Goal: Transaction & Acquisition: Purchase product/service

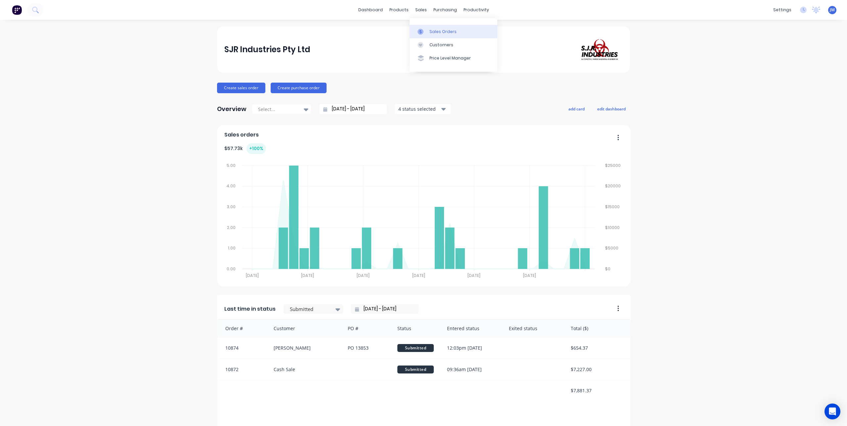
click at [421, 30] on icon at bounding box center [420, 32] width 6 height 6
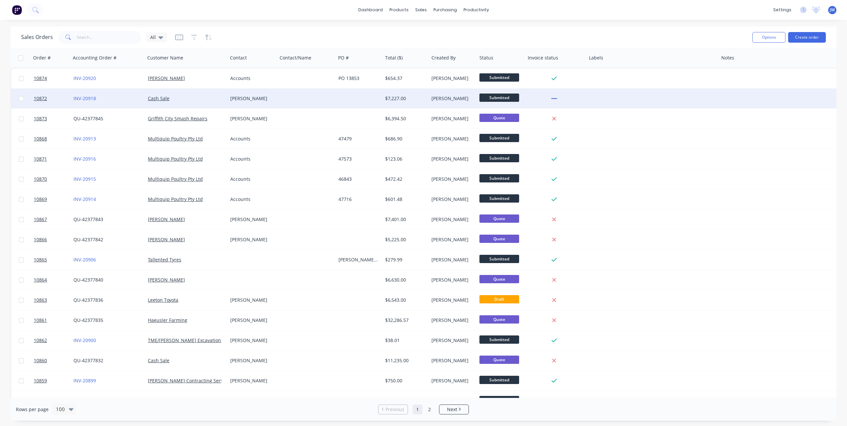
click at [212, 101] on div "Cash Sale" at bounding box center [184, 98] width 73 height 7
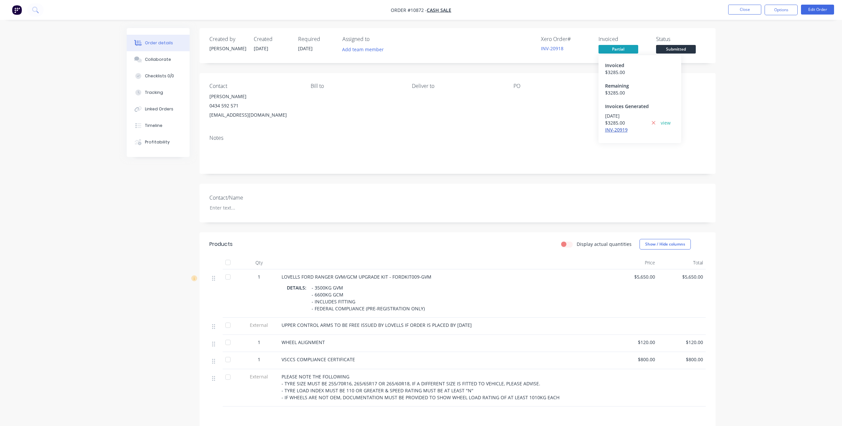
click at [616, 129] on link "INV-20919" at bounding box center [616, 130] width 22 height 6
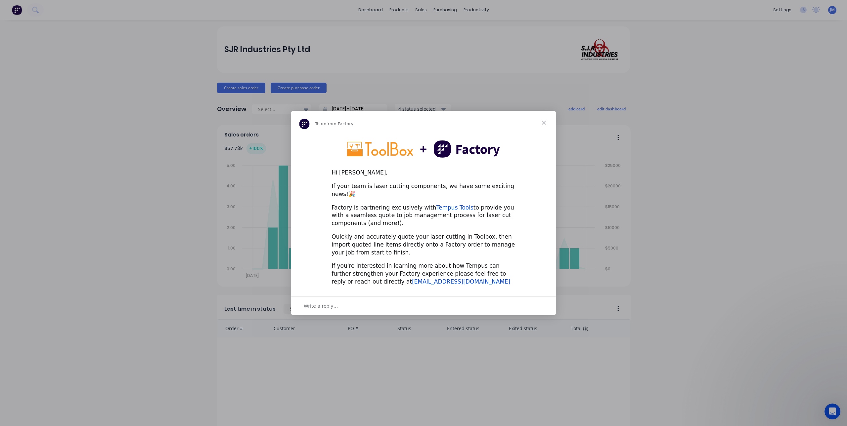
click at [724, 91] on div "Intercom messenger" at bounding box center [423, 213] width 847 height 426
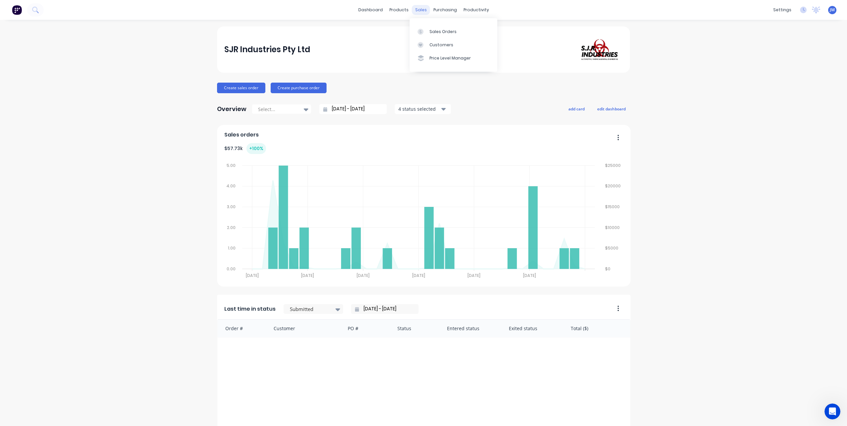
click at [414, 13] on div "sales" at bounding box center [421, 10] width 18 height 10
click at [426, 35] on link "Sales Orders" at bounding box center [454, 31] width 88 height 13
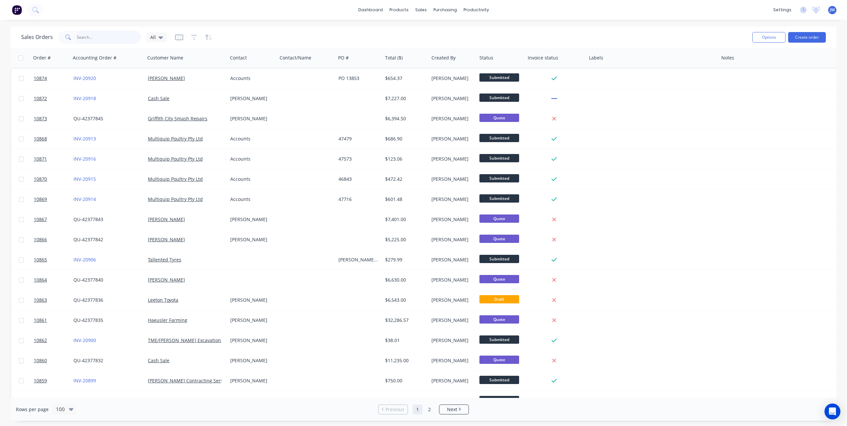
click at [87, 39] on input "text" at bounding box center [109, 37] width 65 height 13
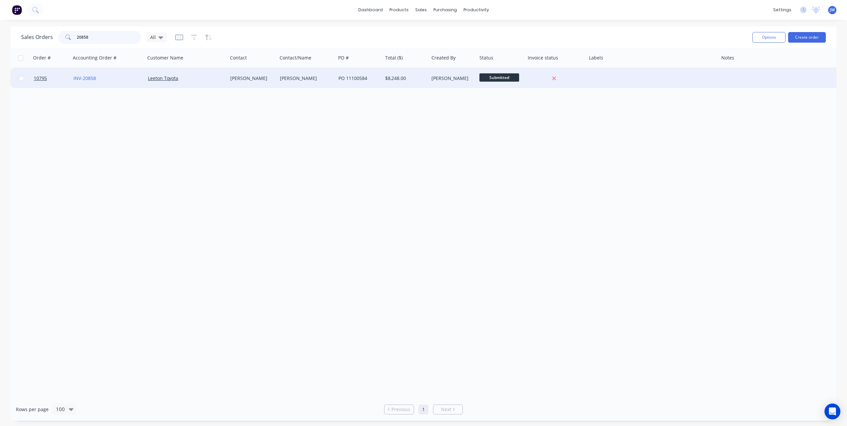
type input "20858"
click at [131, 80] on div "INV-20858" at bounding box center [106, 78] width 66 height 7
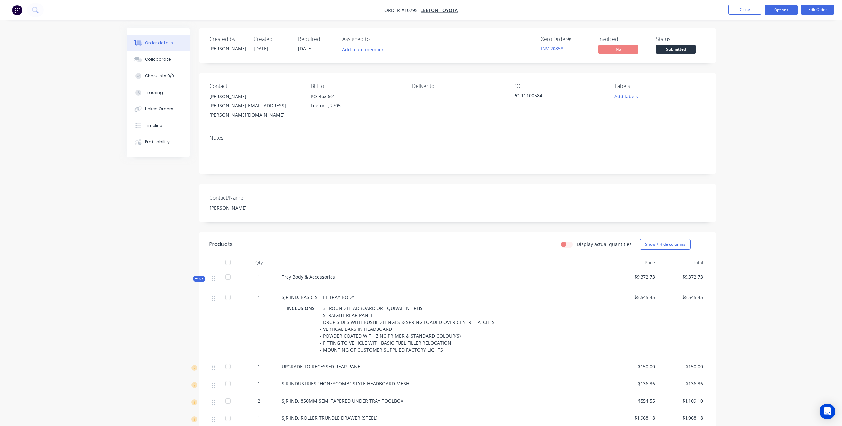
click at [771, 10] on button "Options" at bounding box center [780, 10] width 33 height 11
click at [749, 41] on div "Invoice" at bounding box center [761, 40] width 61 height 10
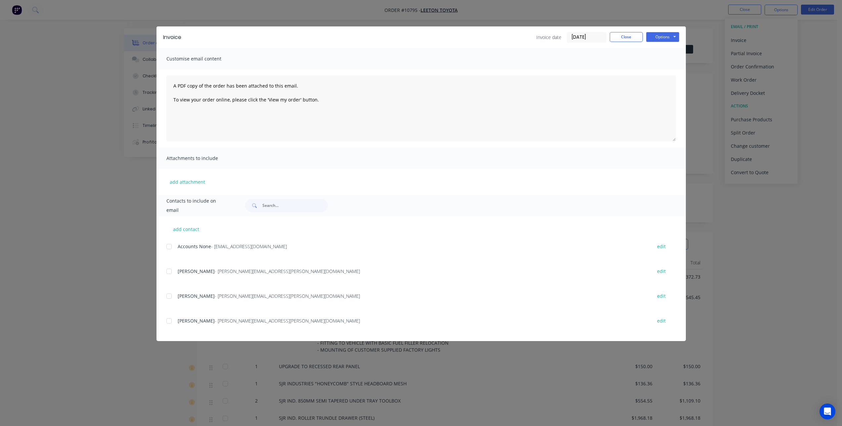
click at [578, 40] on input "[DATE]" at bounding box center [586, 37] width 39 height 10
drag, startPoint x: 578, startPoint y: 37, endPoint x: 566, endPoint y: 36, distance: 11.6
click at [566, 36] on div "Invoice date 03/09/25" at bounding box center [571, 37] width 70 height 11
click at [590, 35] on input "[DATE]" at bounding box center [586, 37] width 39 height 10
click at [641, 51] on icon "Previous page" at bounding box center [644, 51] width 8 height 8
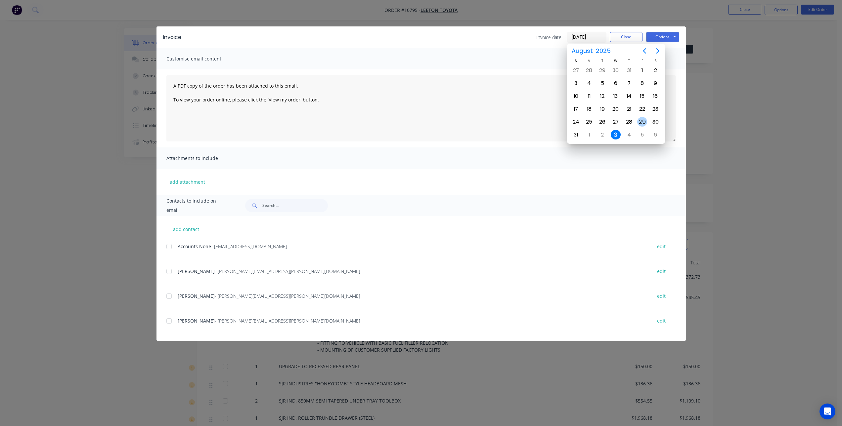
click at [645, 121] on div "29" at bounding box center [642, 122] width 10 height 10
type input "29/08/25"
click at [658, 244] on button "edit" at bounding box center [661, 246] width 17 height 9
select select "AU"
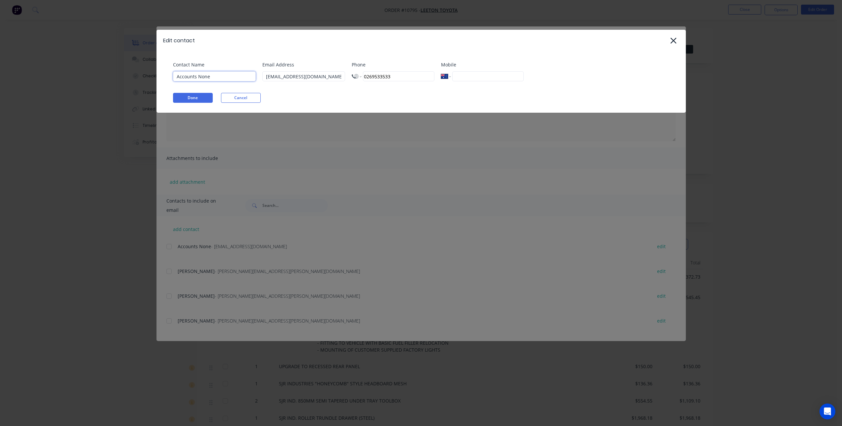
click at [216, 76] on input "Accounts None" at bounding box center [214, 76] width 83 height 10
type input "Accounts"
click at [240, 52] on div "Contact Name Accounts Email Address accounts@owentoyota.com.au Phone Internatio…" at bounding box center [420, 82] width 529 height 62
click at [205, 97] on button "Done" at bounding box center [193, 98] width 40 height 10
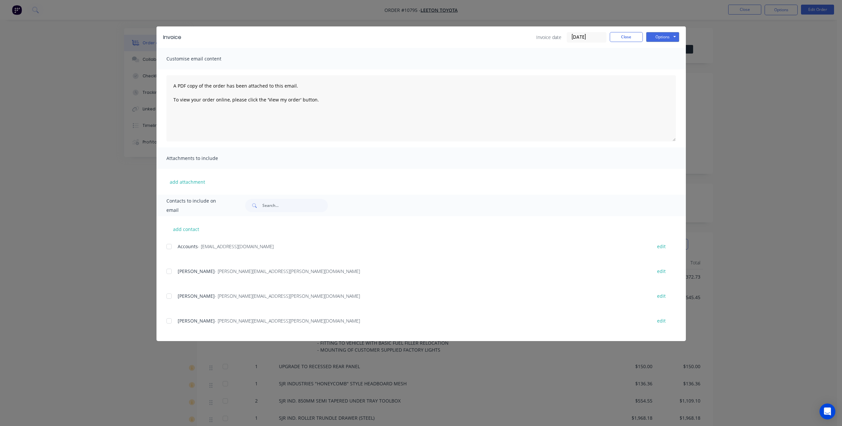
click at [169, 247] on div at bounding box center [168, 246] width 13 height 13
click at [663, 37] on button "Options" at bounding box center [662, 37] width 33 height 10
click at [668, 50] on button "Preview" at bounding box center [667, 48] width 42 height 11
click at [164, 246] on div "add contact Accounts - accounts@owentoyota.com.au edit Jason Curry - jason.curr…" at bounding box center [420, 278] width 529 height 125
click at [170, 247] on div at bounding box center [168, 246] width 13 height 13
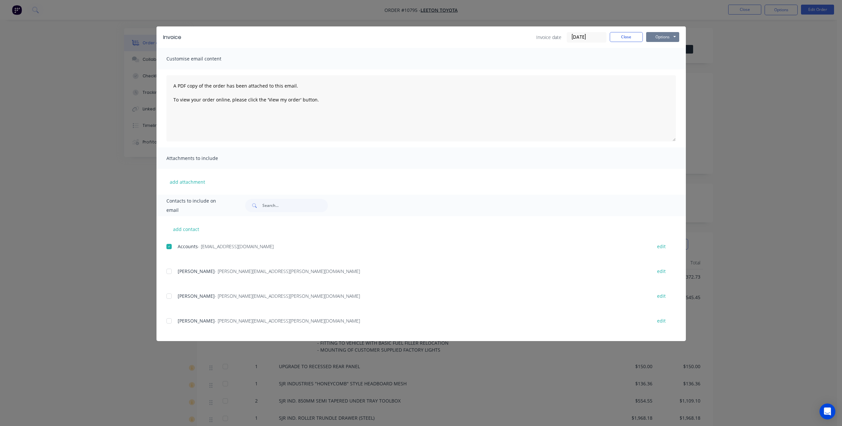
click at [664, 41] on button "Options" at bounding box center [662, 37] width 33 height 10
click at [664, 69] on button "Email" at bounding box center [667, 70] width 42 height 11
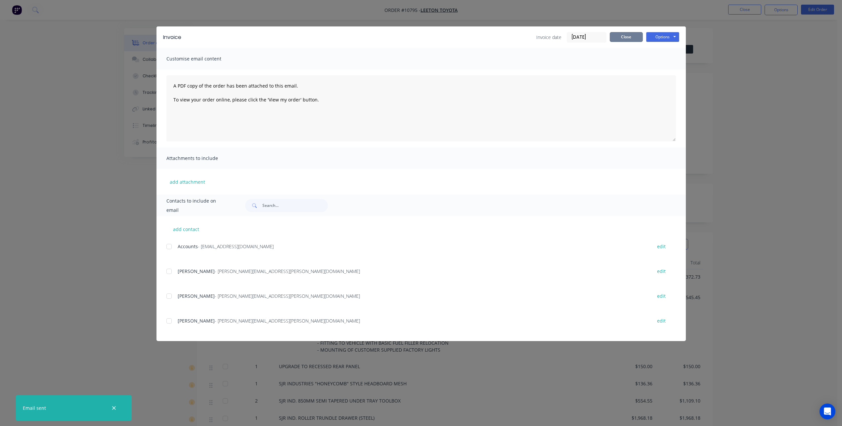
click at [631, 32] on button "Close" at bounding box center [626, 37] width 33 height 10
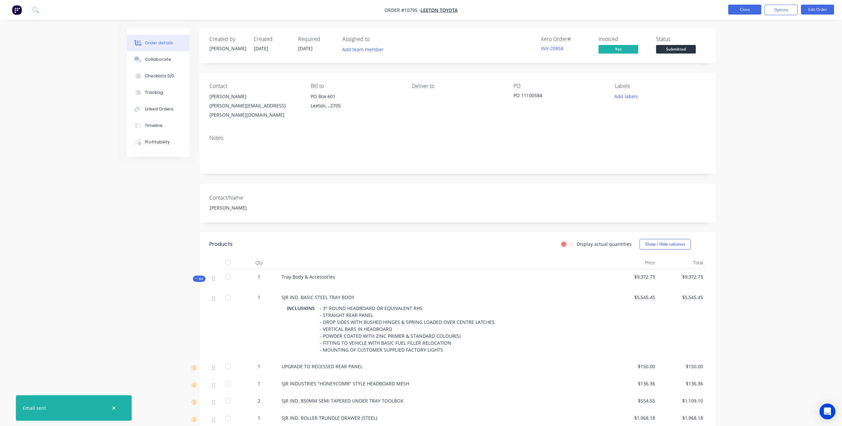
click at [743, 10] on button "Close" at bounding box center [744, 10] width 33 height 10
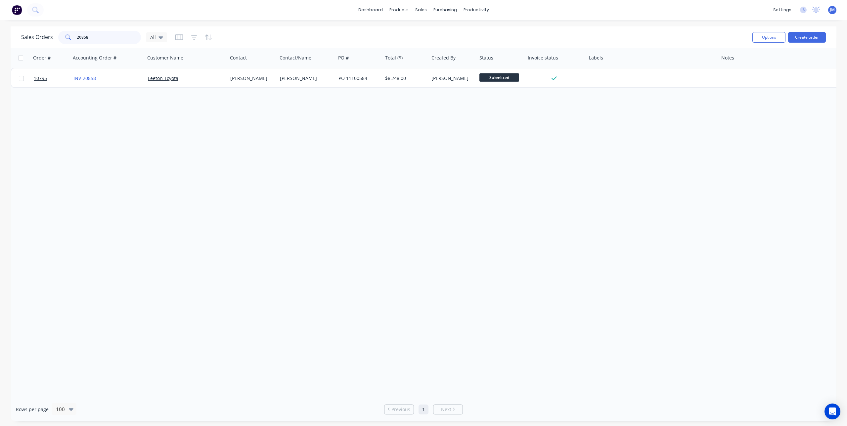
drag, startPoint x: 96, startPoint y: 38, endPoint x: 69, endPoint y: 40, distance: 26.9
click at [69, 40] on div "20858" at bounding box center [99, 37] width 83 height 13
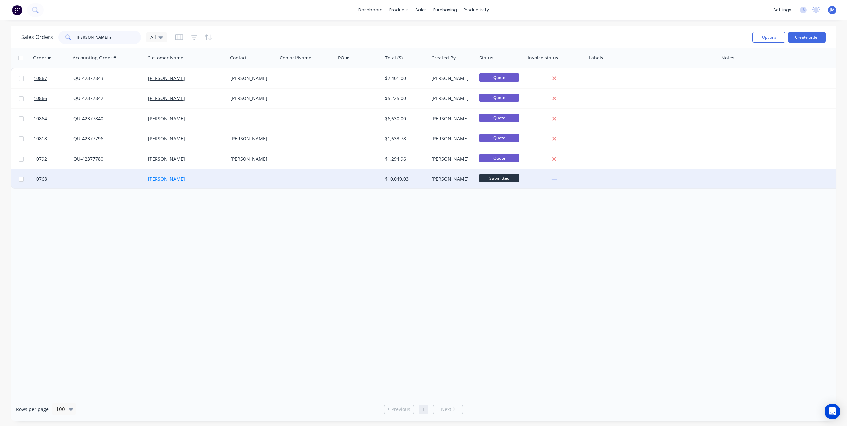
type input "wes a"
click at [159, 182] on link "[PERSON_NAME]" at bounding box center [166, 179] width 37 height 6
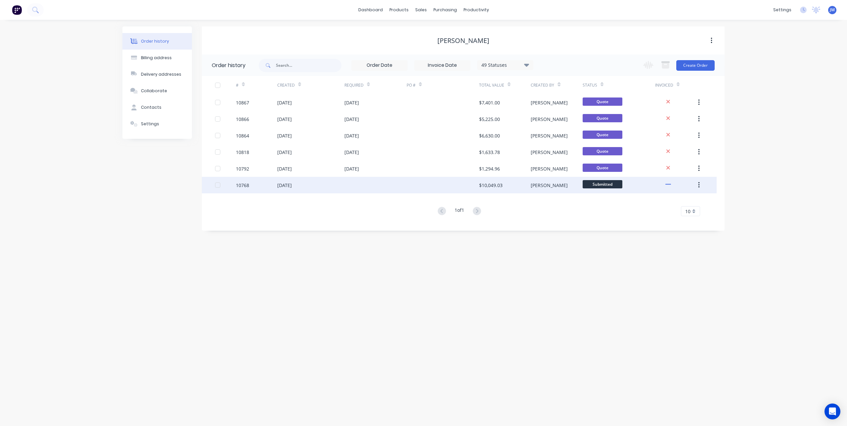
click at [331, 190] on div "11 Jul 2025" at bounding box center [310, 185] width 67 height 17
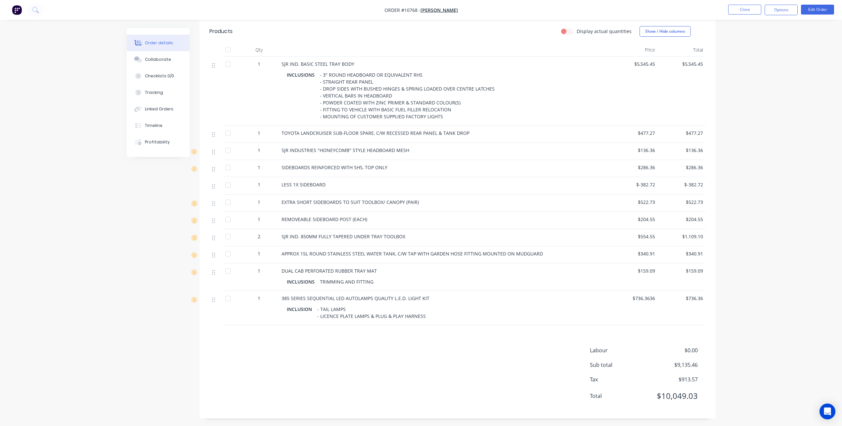
scroll to position [197, 0]
click at [739, 11] on button "Close" at bounding box center [744, 10] width 33 height 10
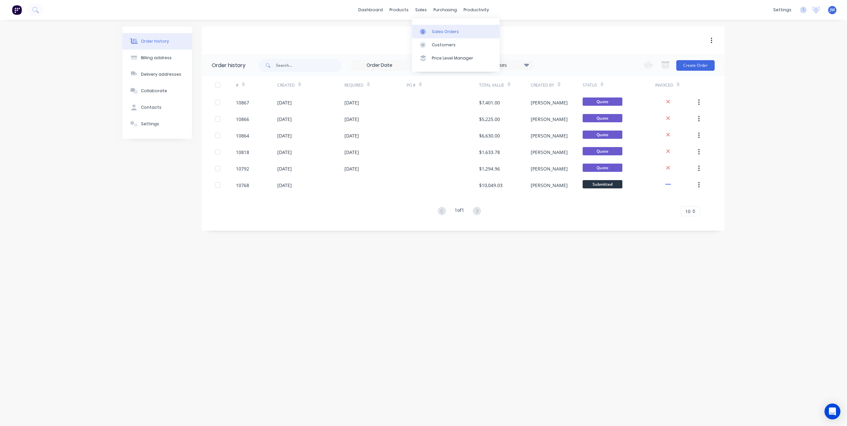
click at [424, 29] on icon at bounding box center [423, 32] width 6 height 6
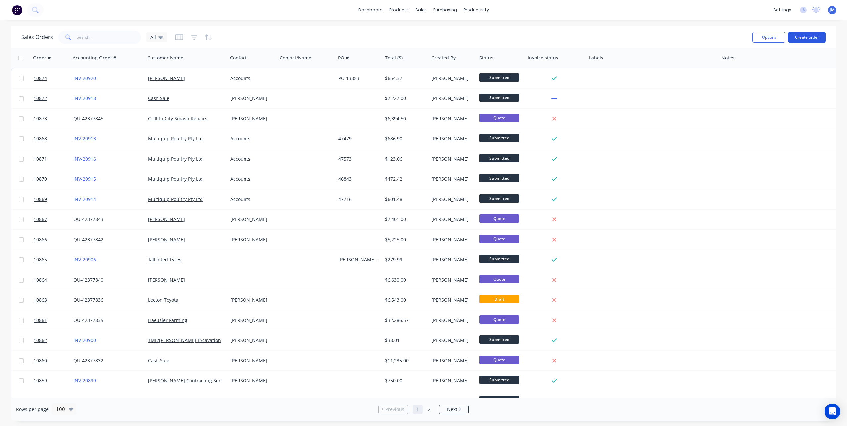
click at [809, 36] on button "Create order" at bounding box center [807, 37] width 38 height 11
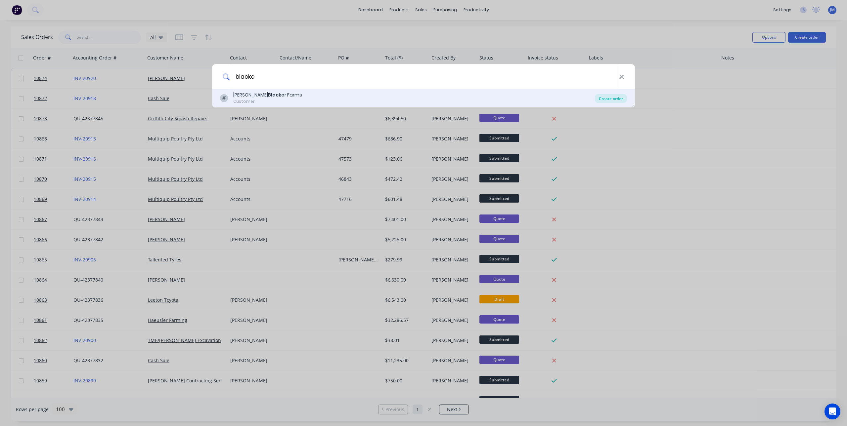
type input "blacke"
click at [609, 101] on div "Create order" at bounding box center [611, 98] width 32 height 9
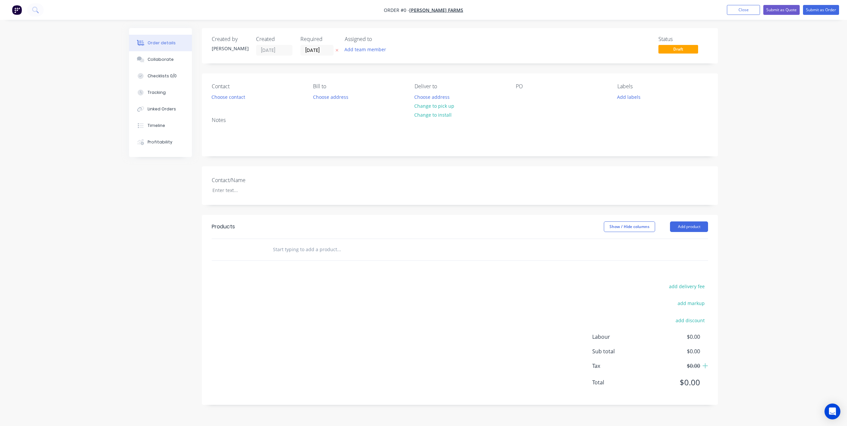
click at [300, 249] on input "text" at bounding box center [339, 249] width 132 height 13
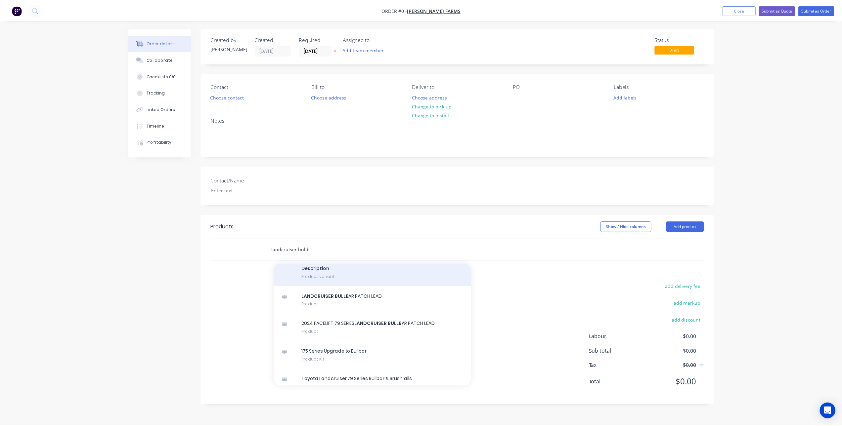
scroll to position [209, 0]
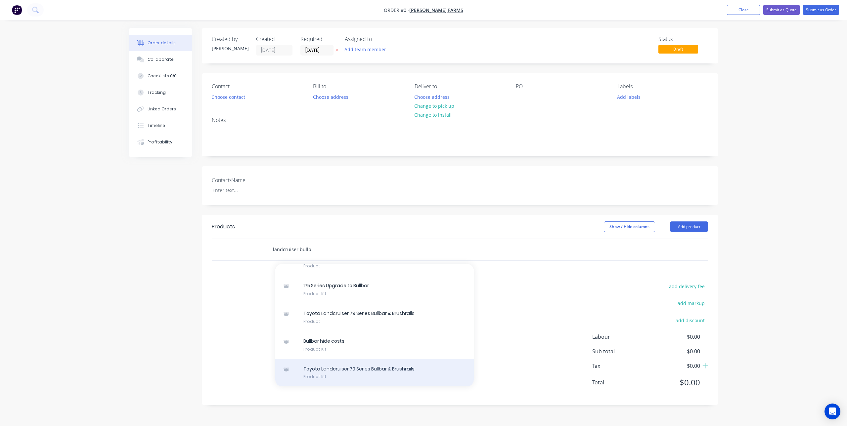
type input "landcruiser bullb"
click at [357, 373] on div "Toyota Landcruiser 79 Series Bullbar & Brushrails Product Kit" at bounding box center [374, 373] width 198 height 28
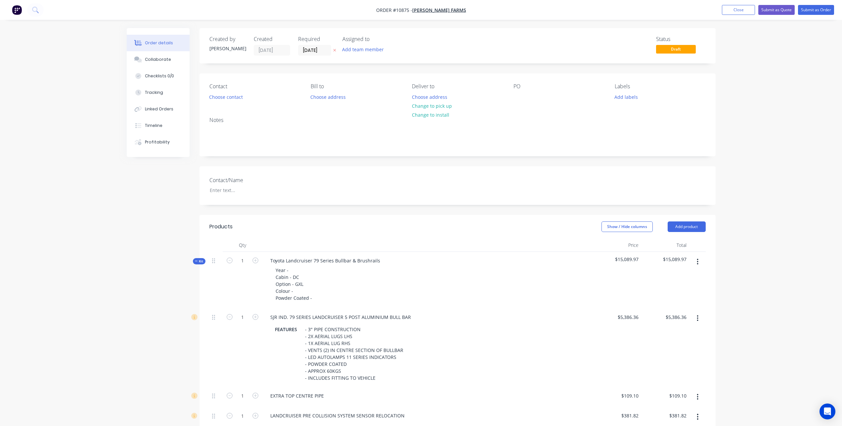
scroll to position [66, 0]
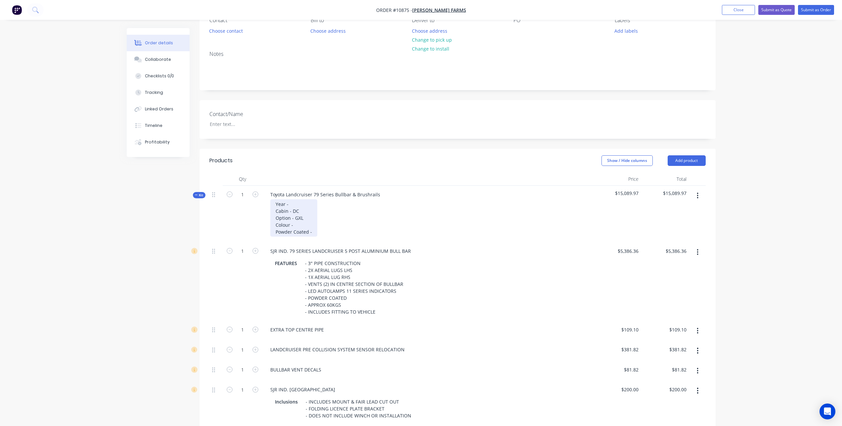
click at [317, 201] on div "Year - Cabin - DC Option - GXL Colour - Powder Coated -" at bounding box center [293, 217] width 47 height 37
click at [295, 211] on div "Year - 2025 Cabin - DC Option - GXL Colour - Powder Coated -" at bounding box center [293, 217] width 47 height 37
click at [306, 225] on div "Year - 2025 Cabin - SC Option - GXL Colour - Powder Coated -" at bounding box center [293, 217] width 47 height 37
click at [314, 230] on div "Year - 2025 Cabin - SC Option - GXL Colour - TBA Powder Coated -" at bounding box center [293, 217] width 47 height 37
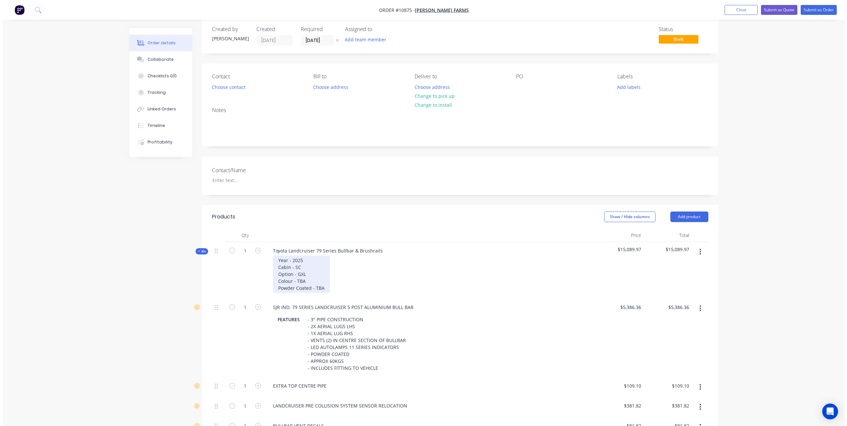
scroll to position [0, 0]
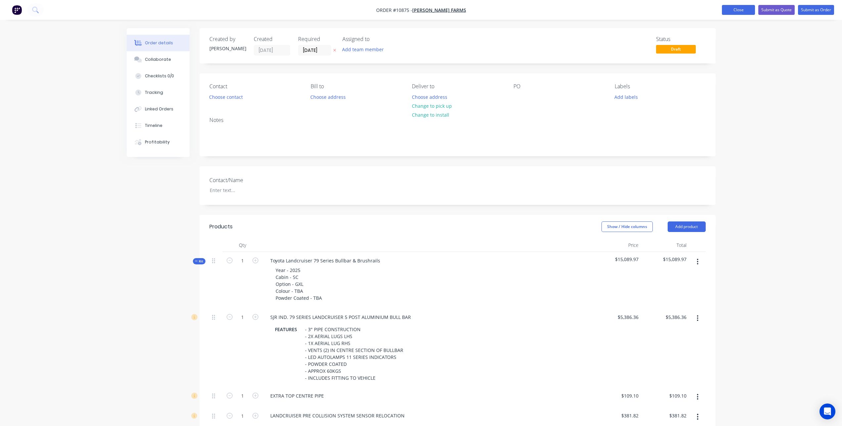
click at [743, 10] on button "Close" at bounding box center [738, 10] width 33 height 10
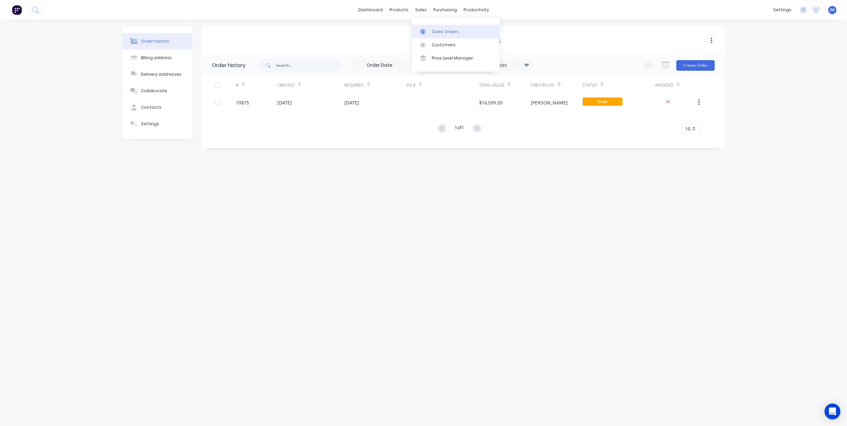
click at [440, 33] on div "Sales Orders" at bounding box center [445, 32] width 27 height 6
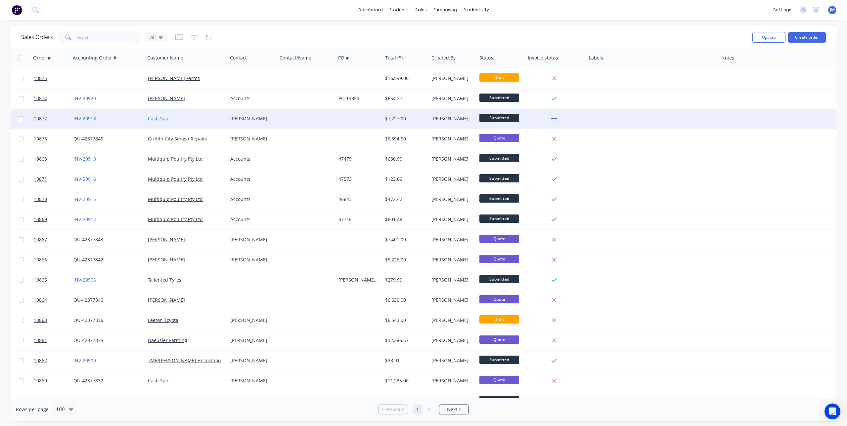
click at [164, 119] on link "Cash Sale" at bounding box center [159, 118] width 22 height 6
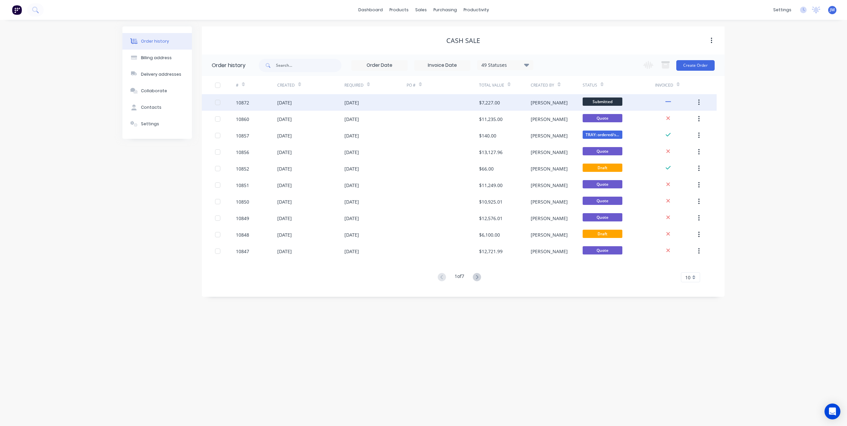
click at [275, 103] on div "10872" at bounding box center [256, 102] width 41 height 17
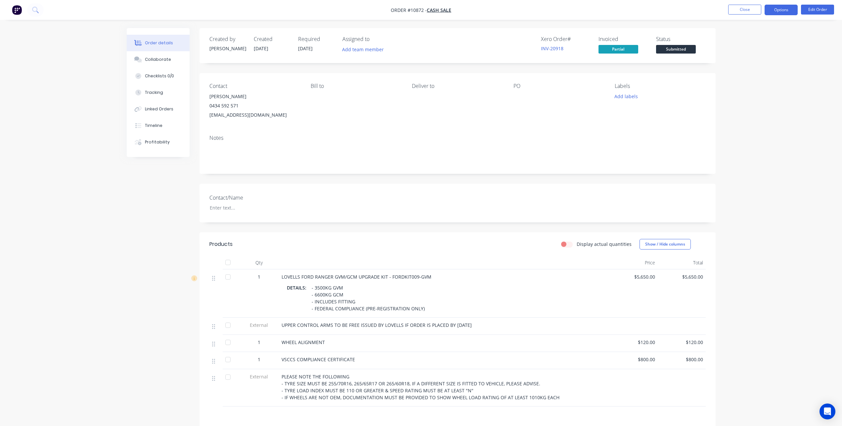
click at [770, 8] on button "Options" at bounding box center [780, 10] width 33 height 11
click at [603, 123] on div "Contact Paul Fisicaro 0434 592 571 fizzly75@outlook.com Bill to Deliver to PO L…" at bounding box center [457, 101] width 516 height 57
click at [747, 9] on button "Close" at bounding box center [744, 10] width 33 height 10
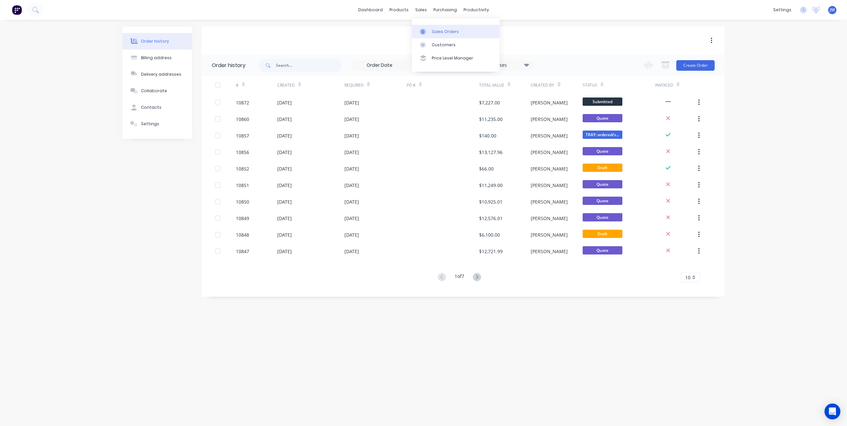
click at [429, 31] on div at bounding box center [425, 32] width 10 height 6
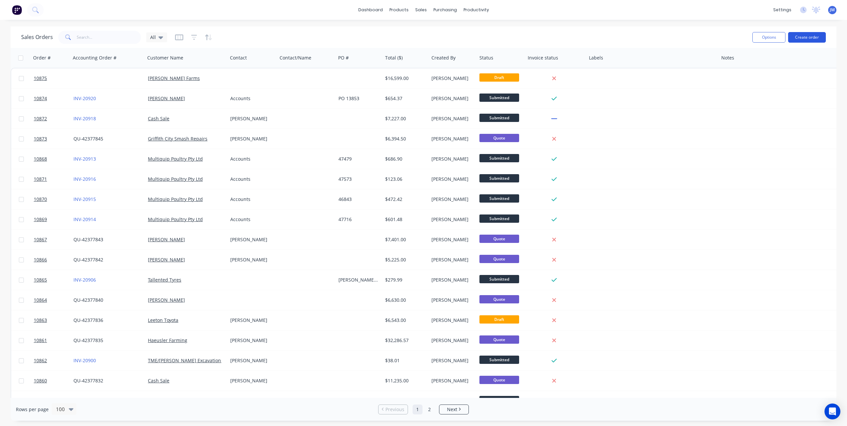
click at [812, 39] on button "Create order" at bounding box center [807, 37] width 38 height 11
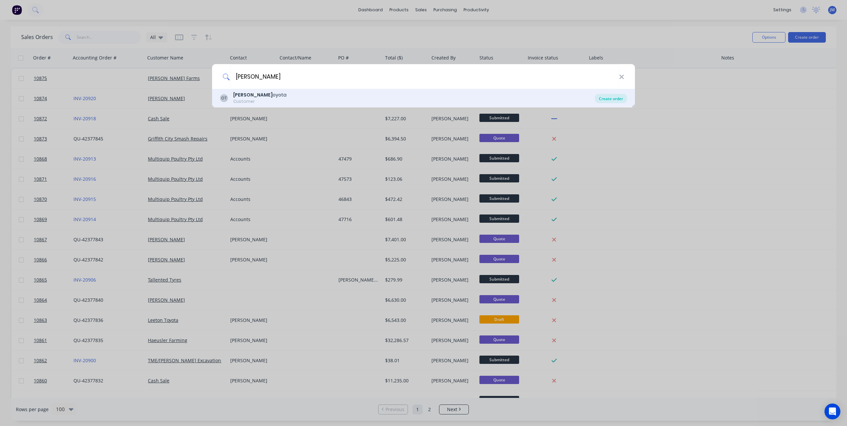
type input "[PERSON_NAME]"
click at [610, 96] on div "Create order" at bounding box center [611, 98] width 32 height 9
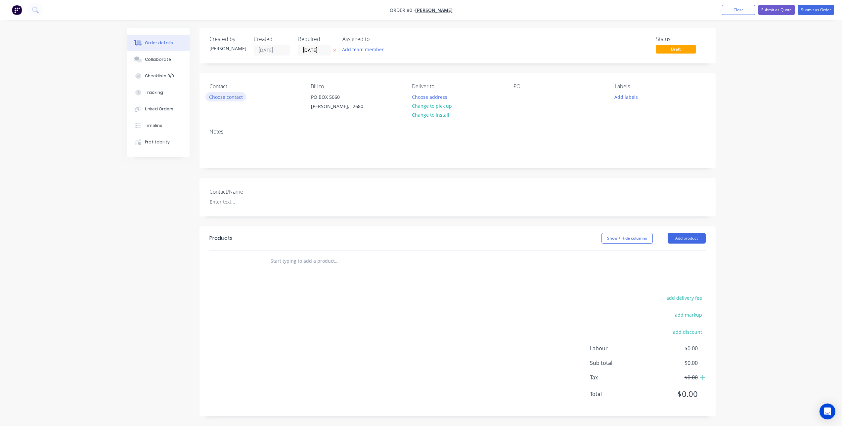
click at [229, 95] on button "Choose contact" at bounding box center [225, 96] width 41 height 9
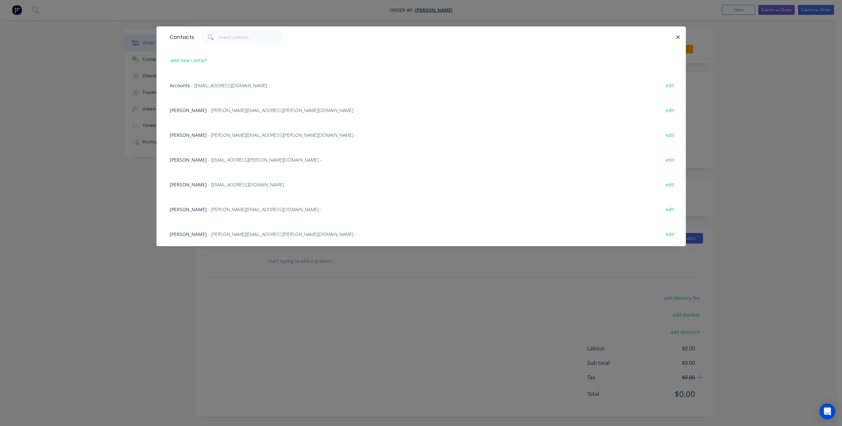
click at [211, 184] on span "- [EMAIL_ADDRESS][DOMAIN_NAME] -" at bounding box center [247, 185] width 79 height 6
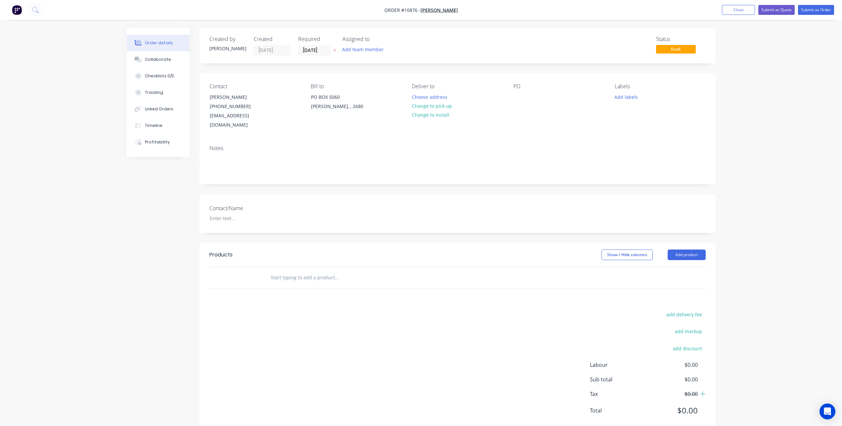
click at [529, 89] on div "PO" at bounding box center [558, 86] width 91 height 6
click at [517, 94] on div at bounding box center [518, 97] width 11 height 10
click at [312, 271] on input "text" at bounding box center [336, 277] width 132 height 13
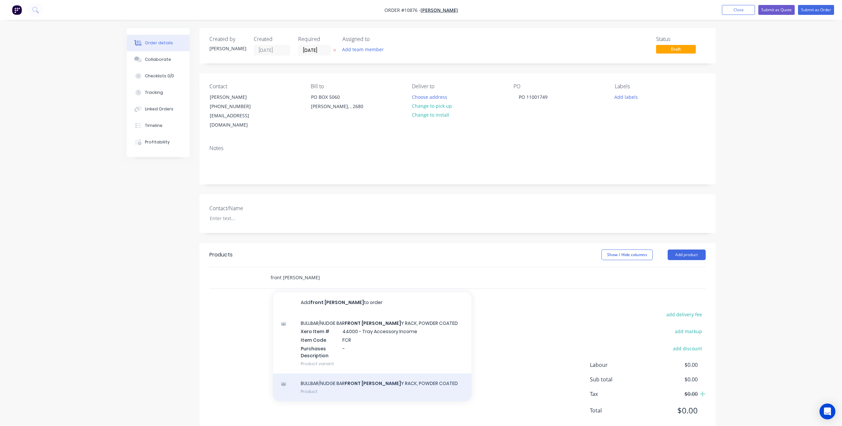
type input "front [PERSON_NAME]"
click at [372, 374] on div "BULLBAR/NUDGE BAR FRONT [PERSON_NAME] Y RACK, POWDER COATED Product" at bounding box center [372, 388] width 198 height 28
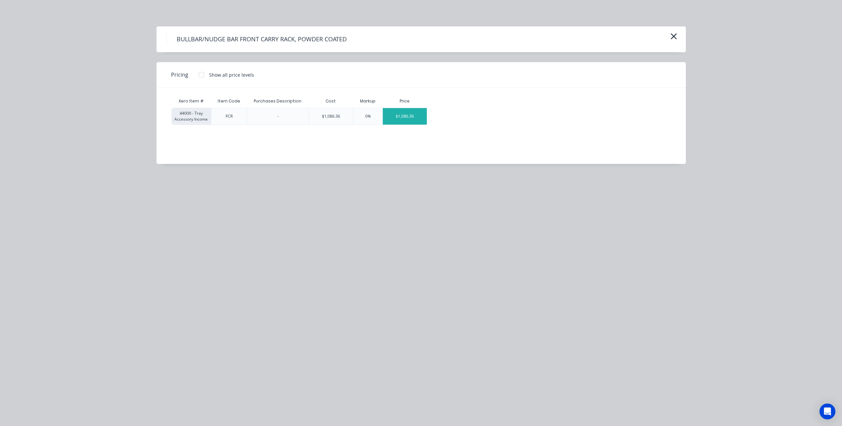
click at [402, 120] on div "$1,086.36" at bounding box center [405, 116] width 44 height 17
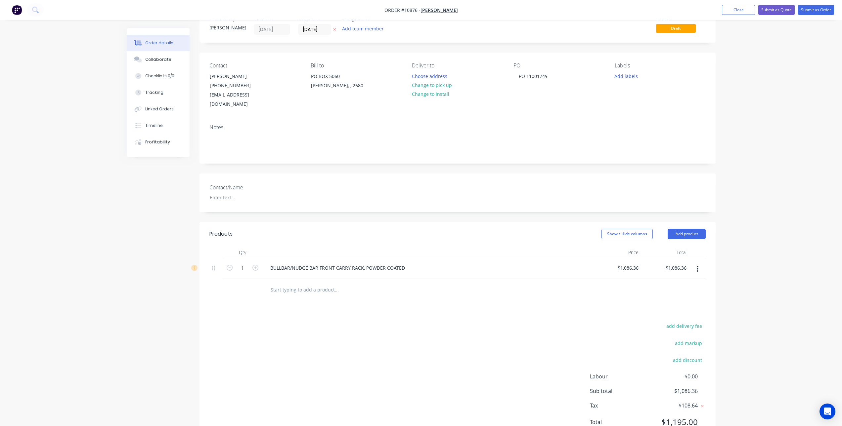
scroll to position [40, 0]
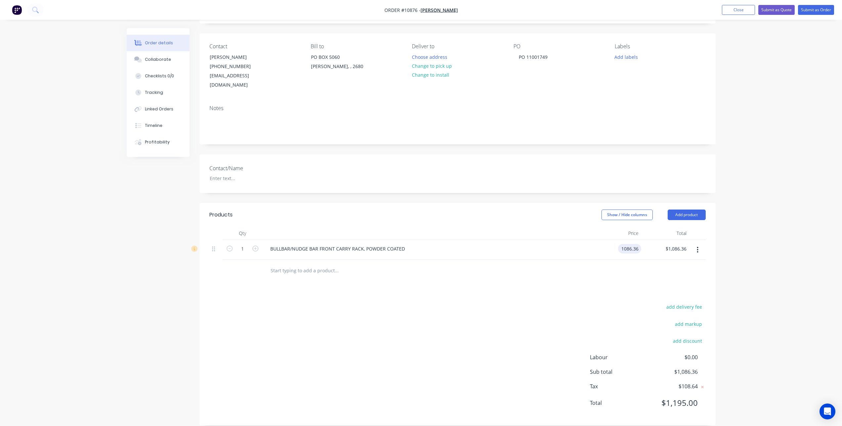
click at [623, 244] on input "1086.36" at bounding box center [631, 249] width 21 height 10
type input "$1,104.5454"
type input "$1,104.55"
click at [618, 272] on div at bounding box center [457, 271] width 496 height 22
click at [638, 244] on input "1104.5454" at bounding box center [628, 249] width 26 height 10
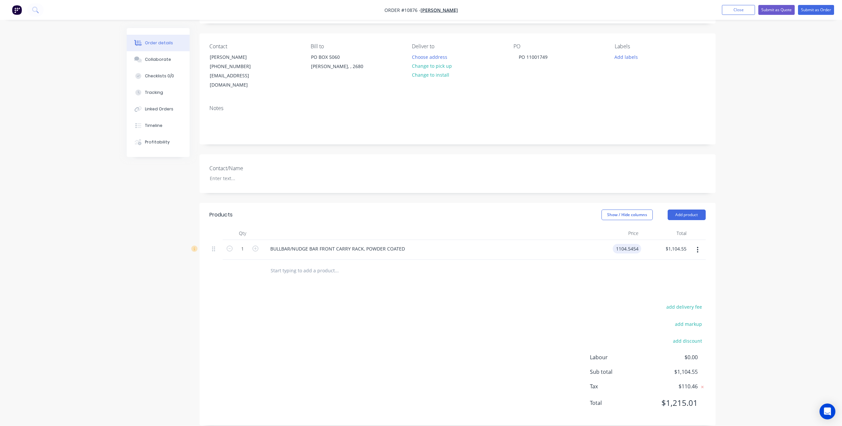
click at [637, 244] on input "1104.5454" at bounding box center [628, 249] width 26 height 10
click at [628, 264] on div at bounding box center [457, 271] width 496 height 22
click at [639, 244] on input "1104.5453" at bounding box center [626, 249] width 29 height 10
click at [637, 244] on input "1104.5453" at bounding box center [628, 249] width 26 height 10
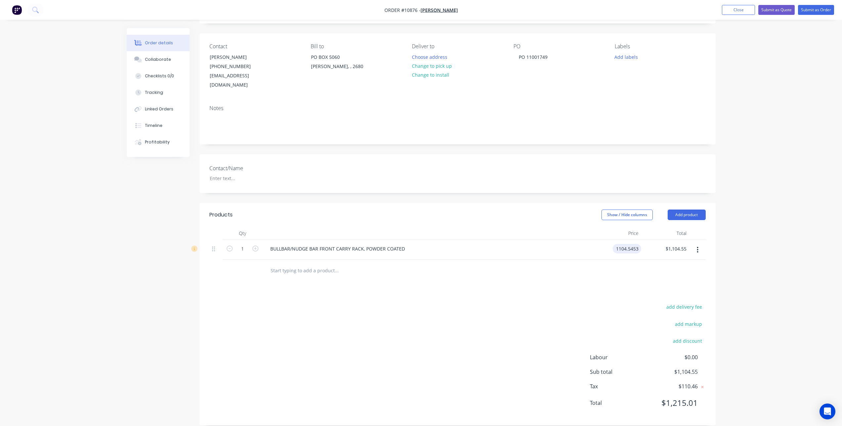
click at [637, 244] on input "1104.5453" at bounding box center [628, 249] width 26 height 10
click at [634, 244] on input "1104.5453" at bounding box center [628, 249] width 26 height 10
click at [601, 289] on div "Products Show / Hide columns Add product Qty Price Total 1 BULLBAR/NUDGE BAR FR…" at bounding box center [457, 314] width 516 height 223
click at [635, 244] on input "1104.55" at bounding box center [629, 249] width 24 height 10
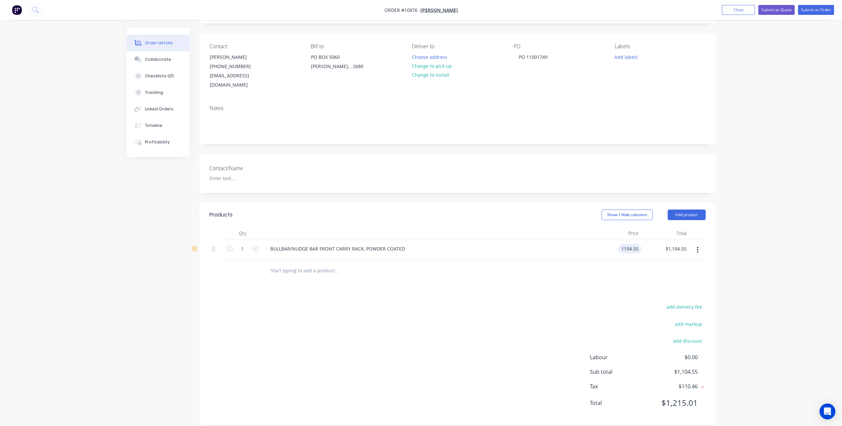
click at [636, 244] on input "1104.55" at bounding box center [631, 249] width 21 height 10
click at [635, 244] on input "1104.55" at bounding box center [631, 249] width 21 height 10
click at [641, 240] on div "$1,104.55 $1,104.55" at bounding box center [665, 250] width 48 height 20
click at [637, 244] on input "1104.55" at bounding box center [629, 249] width 24 height 10
type input "$1,104.54"
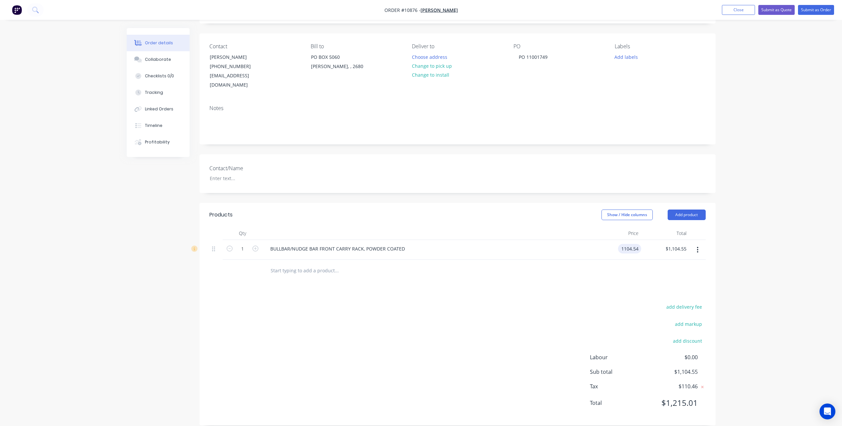
type input "$1,104.54"
click at [630, 263] on div at bounding box center [457, 271] width 496 height 22
click at [637, 244] on input "1104.54" at bounding box center [631, 249] width 21 height 10
type input "$1,104.54"
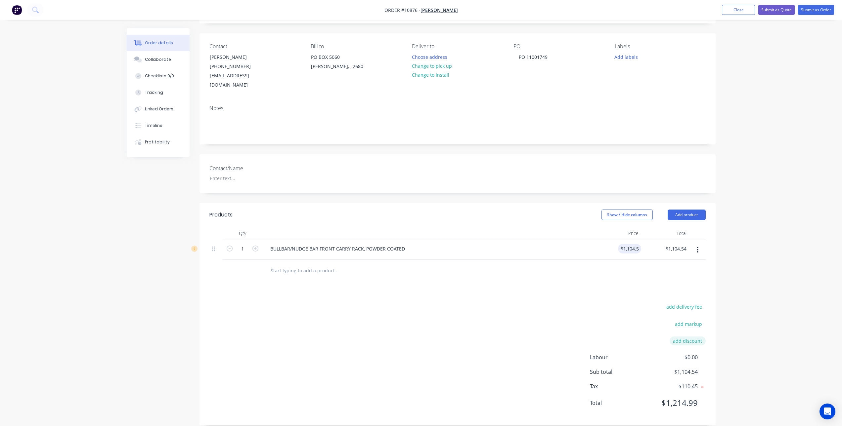
click at [676, 337] on button "add discount" at bounding box center [688, 341] width 36 height 9
type input "Discount"
click at [671, 338] on input at bounding box center [680, 343] width 30 height 10
type input "20%"
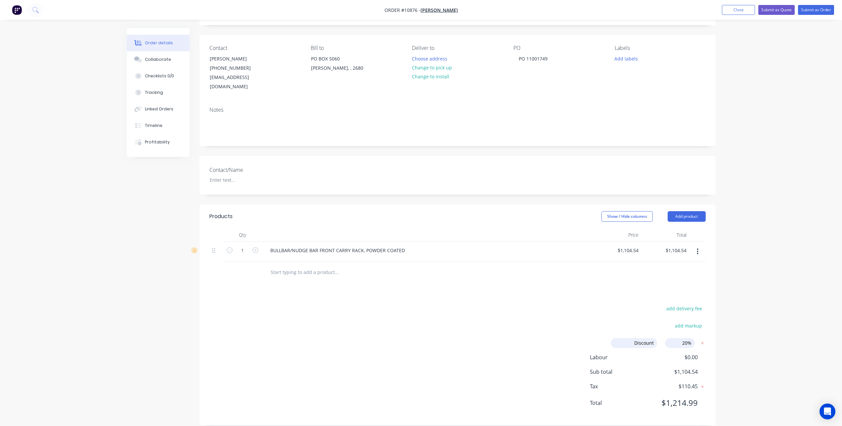
click at [640, 304] on div "add delivery fee" at bounding box center [664, 312] width 83 height 17
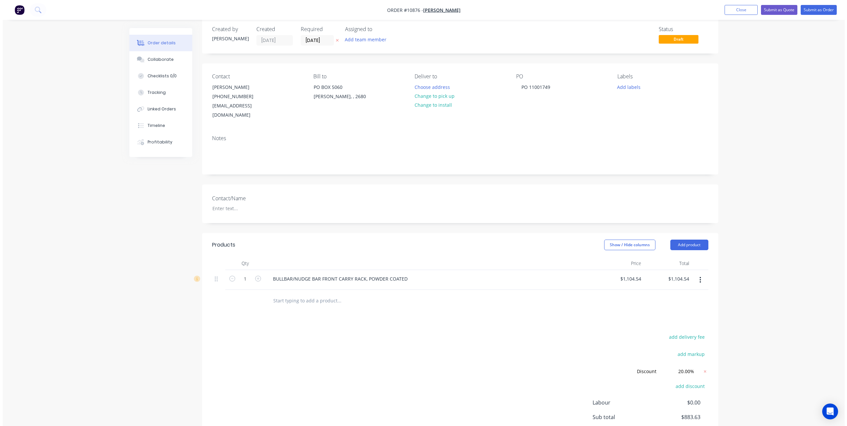
scroll to position [0, 0]
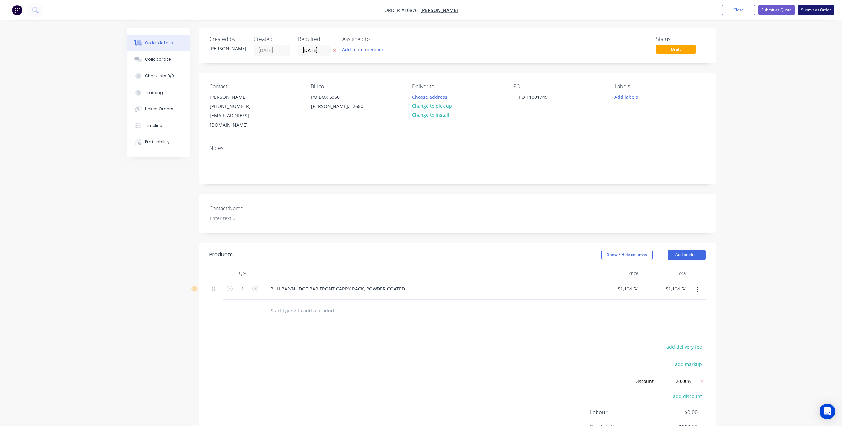
click at [824, 8] on button "Submit as Order" at bounding box center [816, 10] width 36 height 10
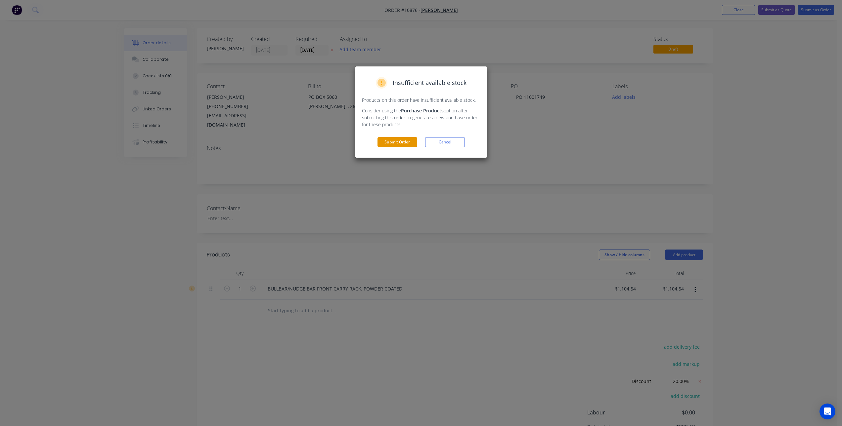
click at [400, 142] on button "Submit Order" at bounding box center [397, 142] width 40 height 10
